Goal: Transaction & Acquisition: Purchase product/service

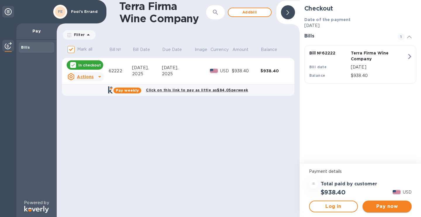
click at [387, 207] on span "Pay now" at bounding box center [387, 206] width 40 height 7
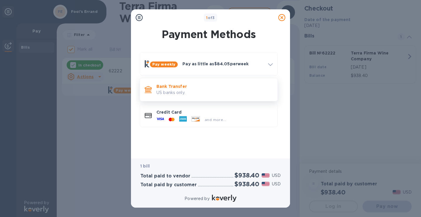
click at [199, 90] on p "US banks only." at bounding box center [214, 92] width 116 height 6
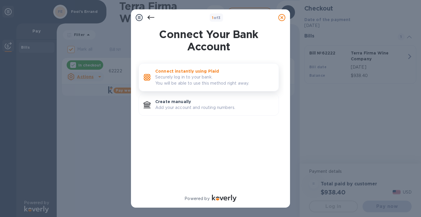
click at [223, 70] on p "Connect instantly using Plaid" at bounding box center [214, 71] width 119 height 6
click at [217, 81] on p "Securely log in to your bank. You will be able to use this method right away." at bounding box center [214, 80] width 119 height 12
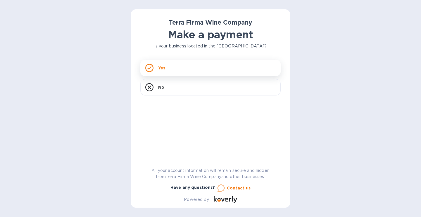
click at [165, 73] on div "Yes" at bounding box center [210, 68] width 140 height 16
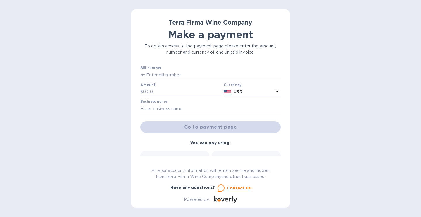
click at [179, 75] on input "text" at bounding box center [213, 74] width 136 height 9
type input "62222"
click at [167, 93] on input "text" at bounding box center [182, 91] width 78 height 9
type input "938.4"
click at [175, 107] on input "text" at bounding box center [210, 108] width 140 height 9
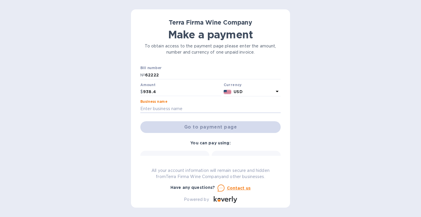
type input "Fool's Errand"
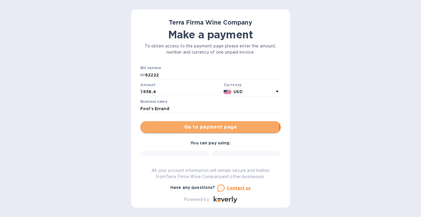
click at [207, 128] on span "Go to payment page" at bounding box center [210, 126] width 131 height 7
